Goal: Task Accomplishment & Management: Complete application form

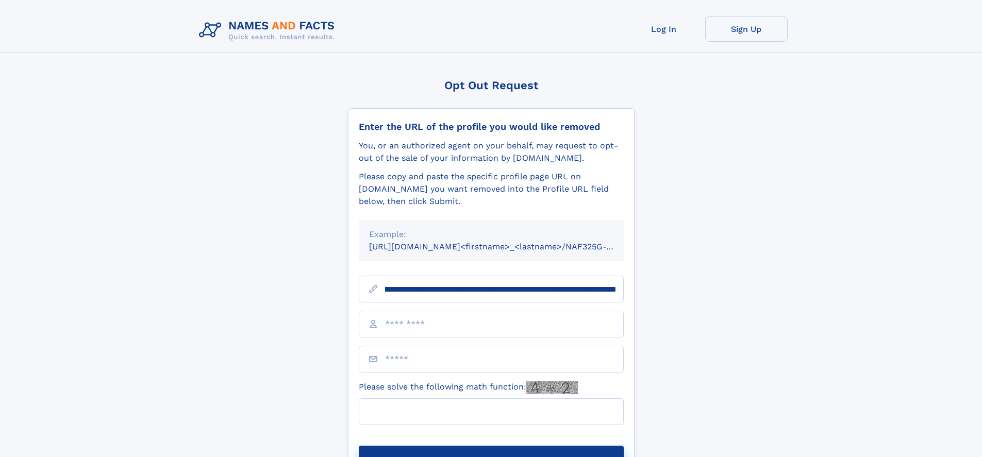
scroll to position [0, 108]
type input "**********"
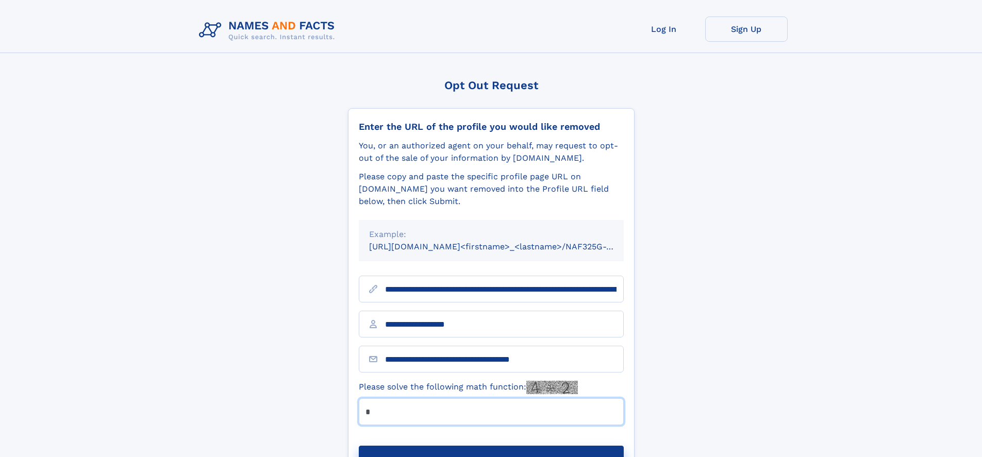
type input "*"
click at [491, 446] on button "Submit Opt Out Request" at bounding box center [491, 462] width 265 height 33
